Goal: Go to known website: Go to known website

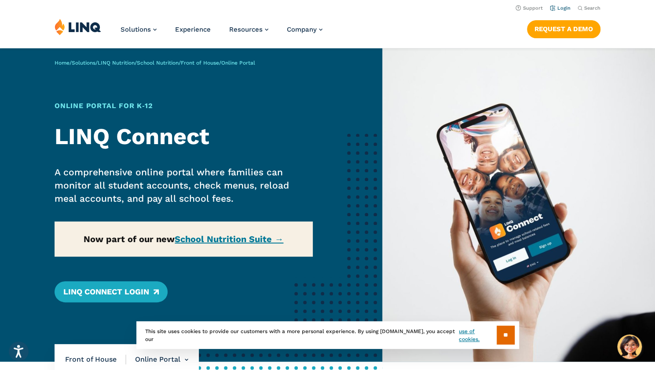
click at [565, 7] on link "Login" at bounding box center [560, 8] width 21 height 6
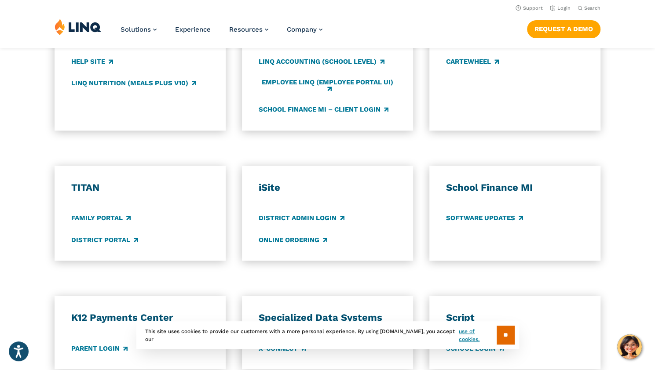
scroll to position [537, 0]
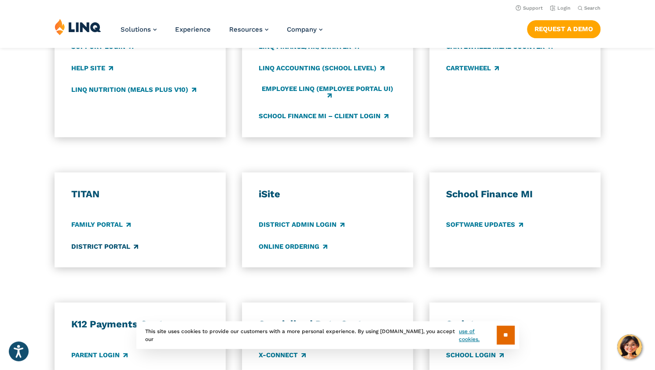
click at [119, 248] on link "District Portal" at bounding box center [104, 247] width 67 height 10
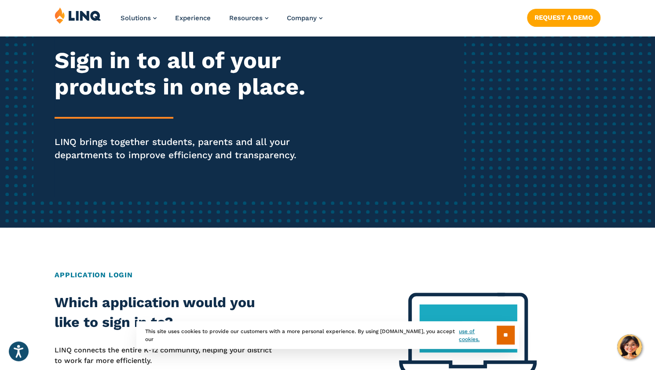
scroll to position [115, 0]
